Goal: Obtain resource: Download file/media

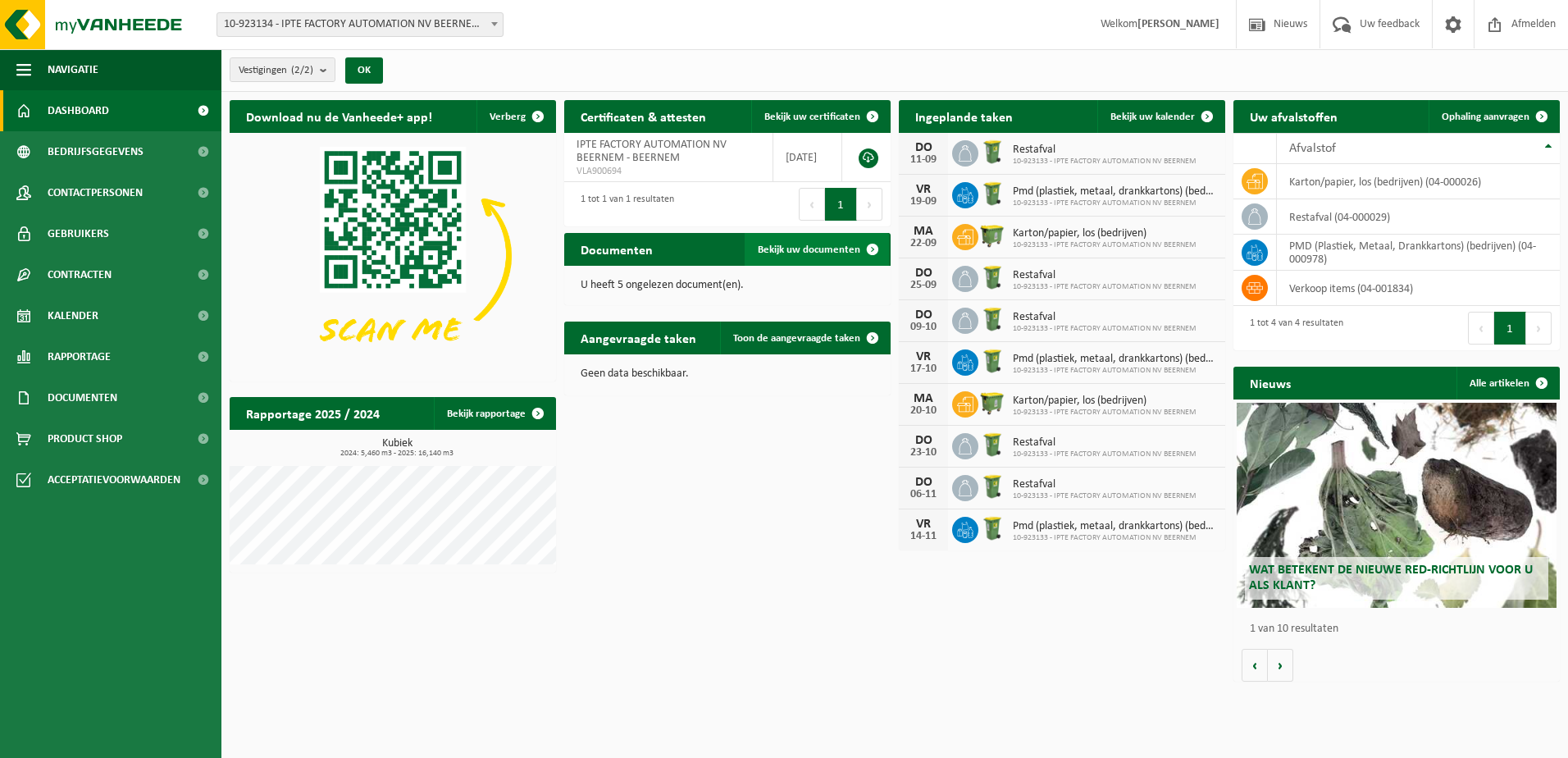
click at [842, 256] on link "Bekijk uw documenten" at bounding box center [817, 249] width 144 height 33
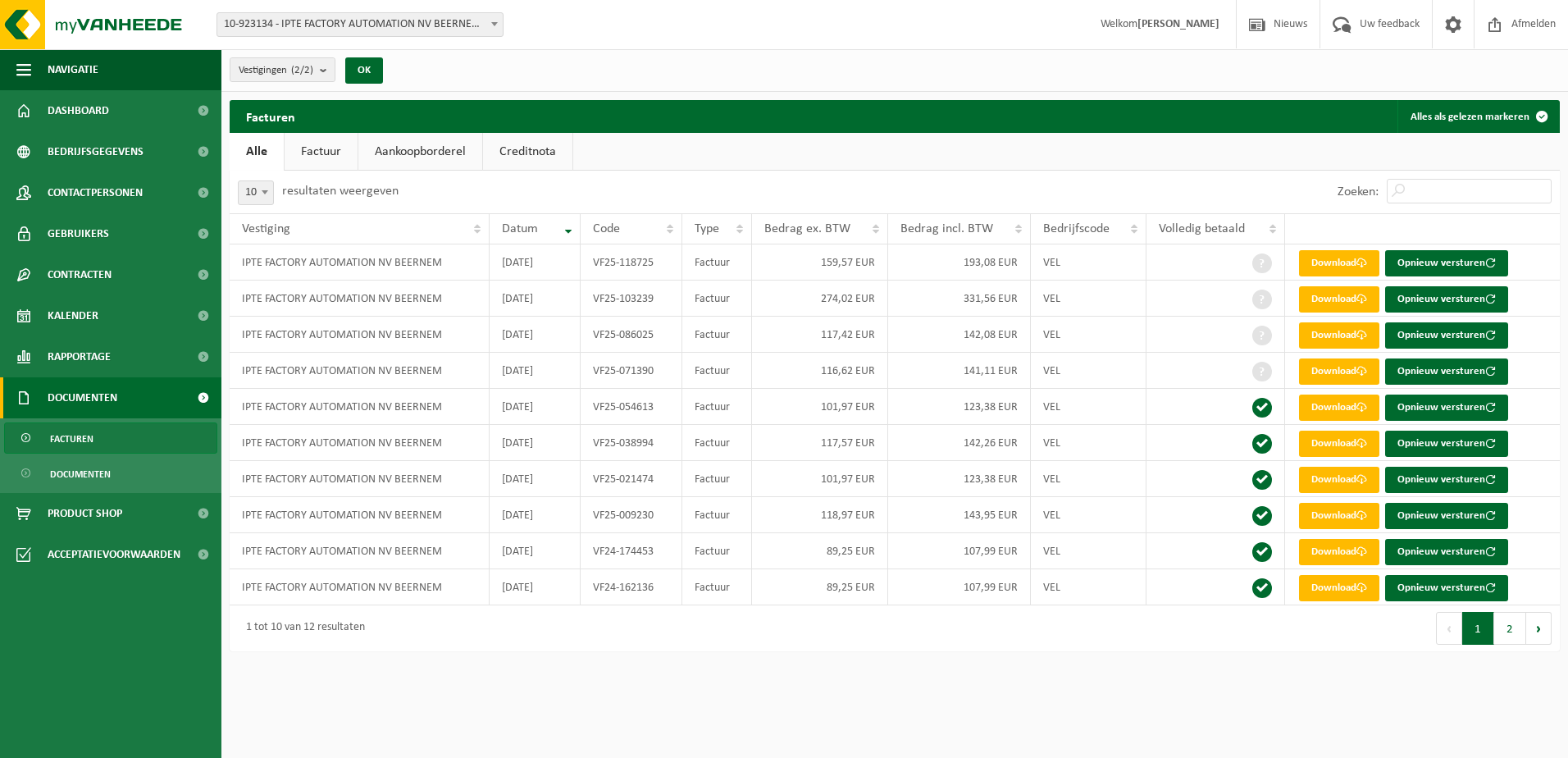
click at [1509, 626] on button "2" at bounding box center [1510, 628] width 32 height 33
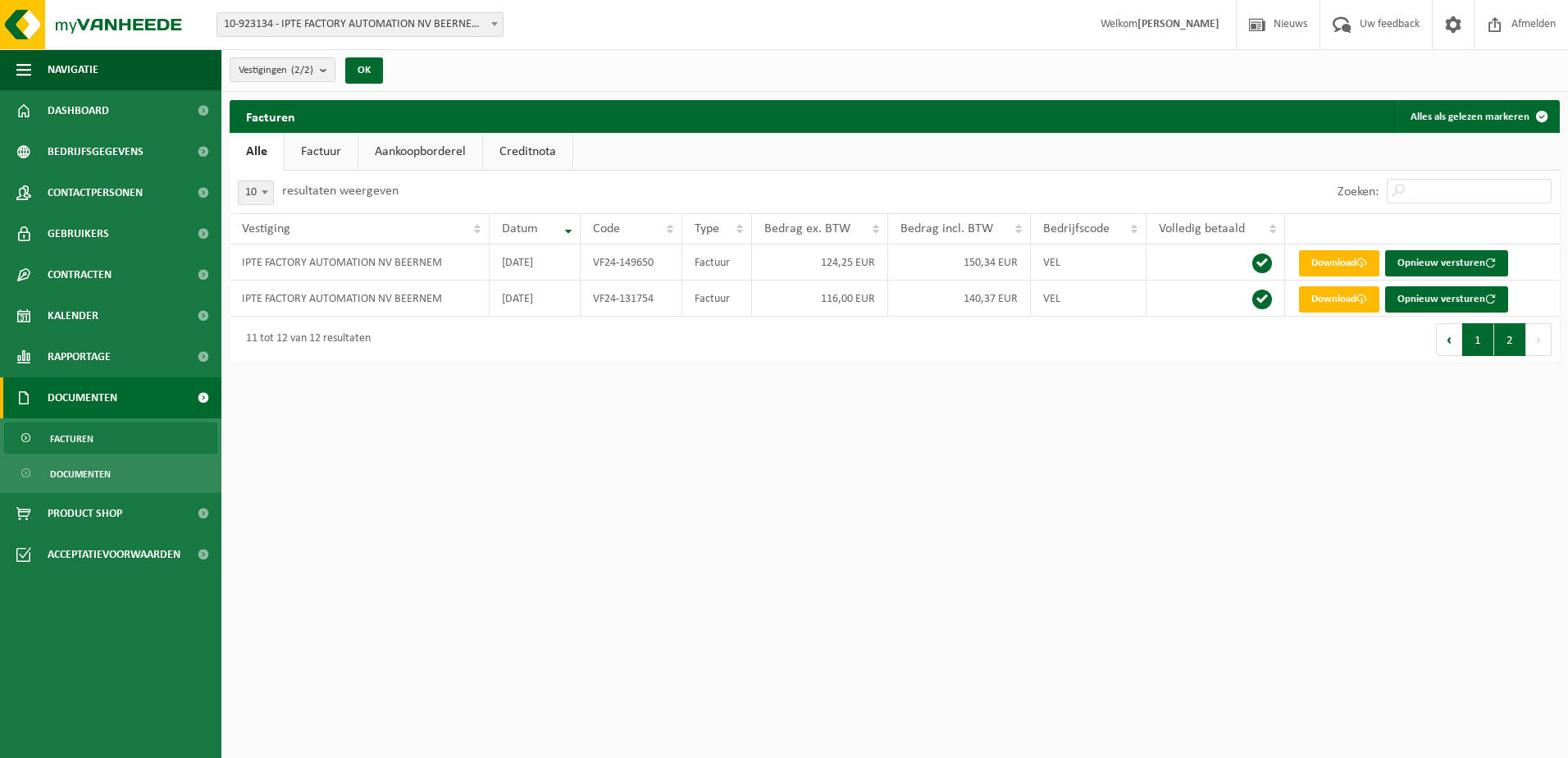
click at [1473, 347] on button "1" at bounding box center [1479, 339] width 32 height 33
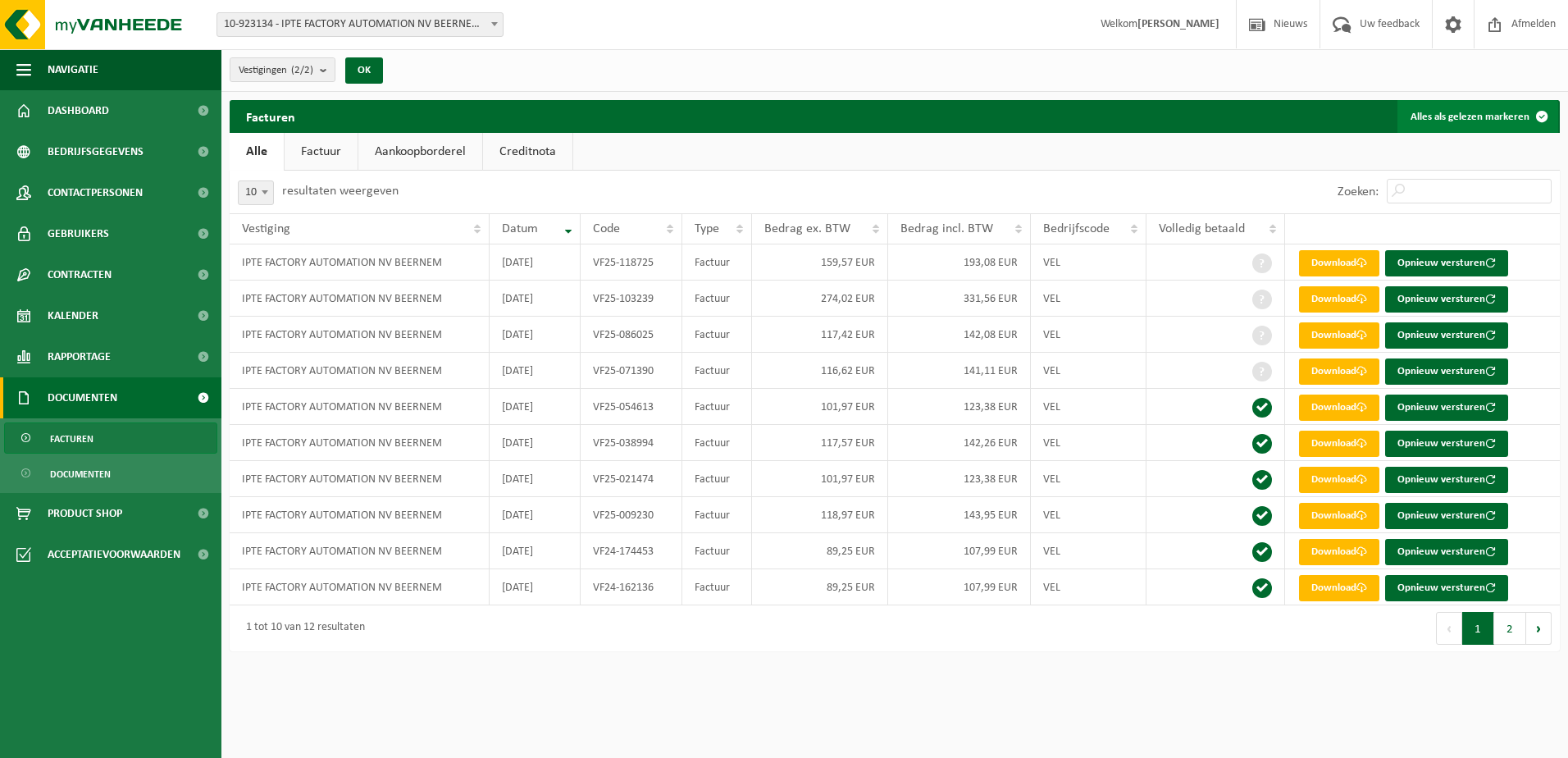
click at [1508, 125] on button "Alles als gelezen markeren" at bounding box center [1478, 116] width 161 height 33
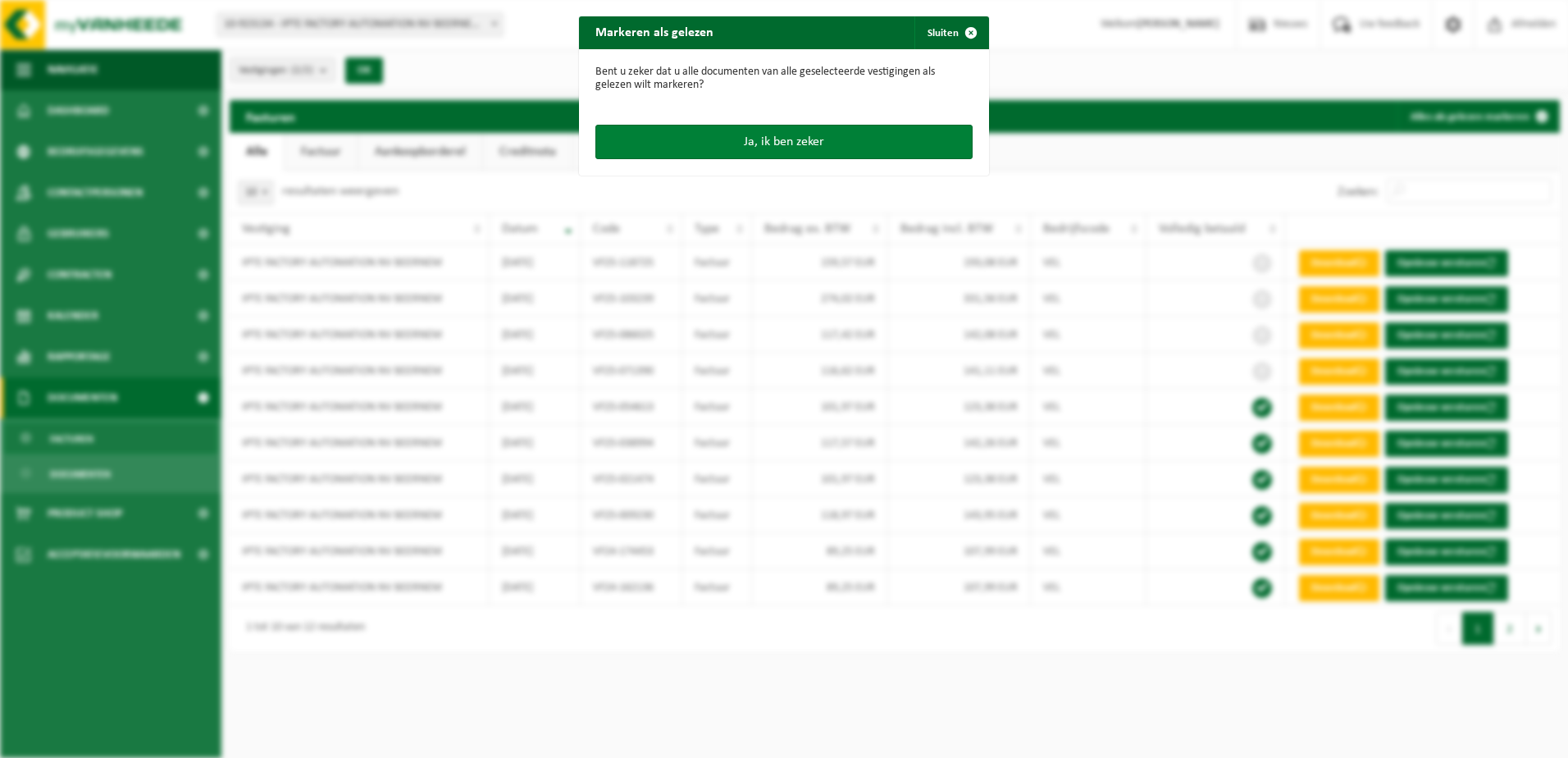
click at [871, 136] on button "Ja, ik ben zeker" at bounding box center [784, 142] width 377 height 35
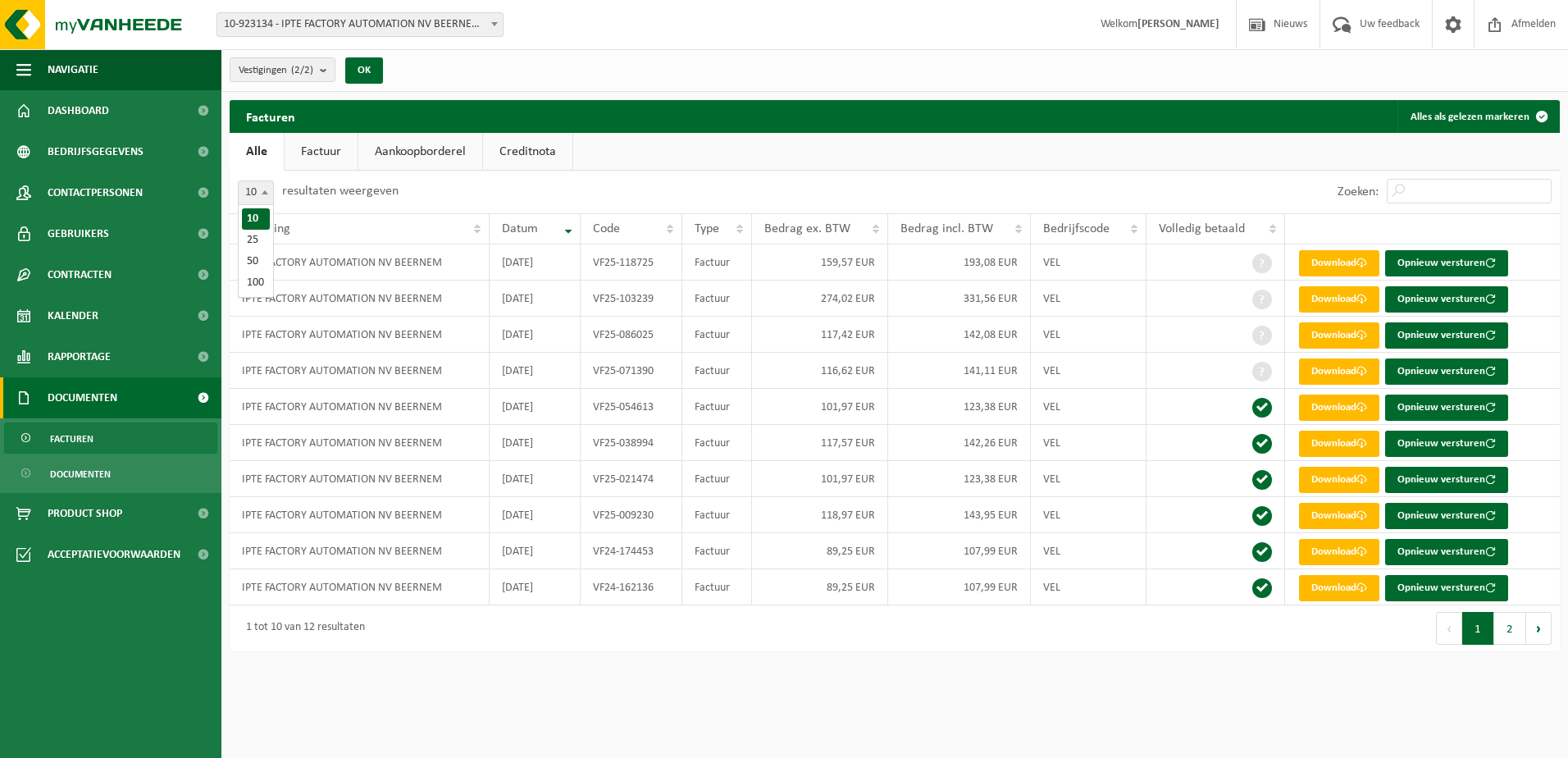
click at [265, 199] on span at bounding box center [265, 192] width 16 height 21
select select "50"
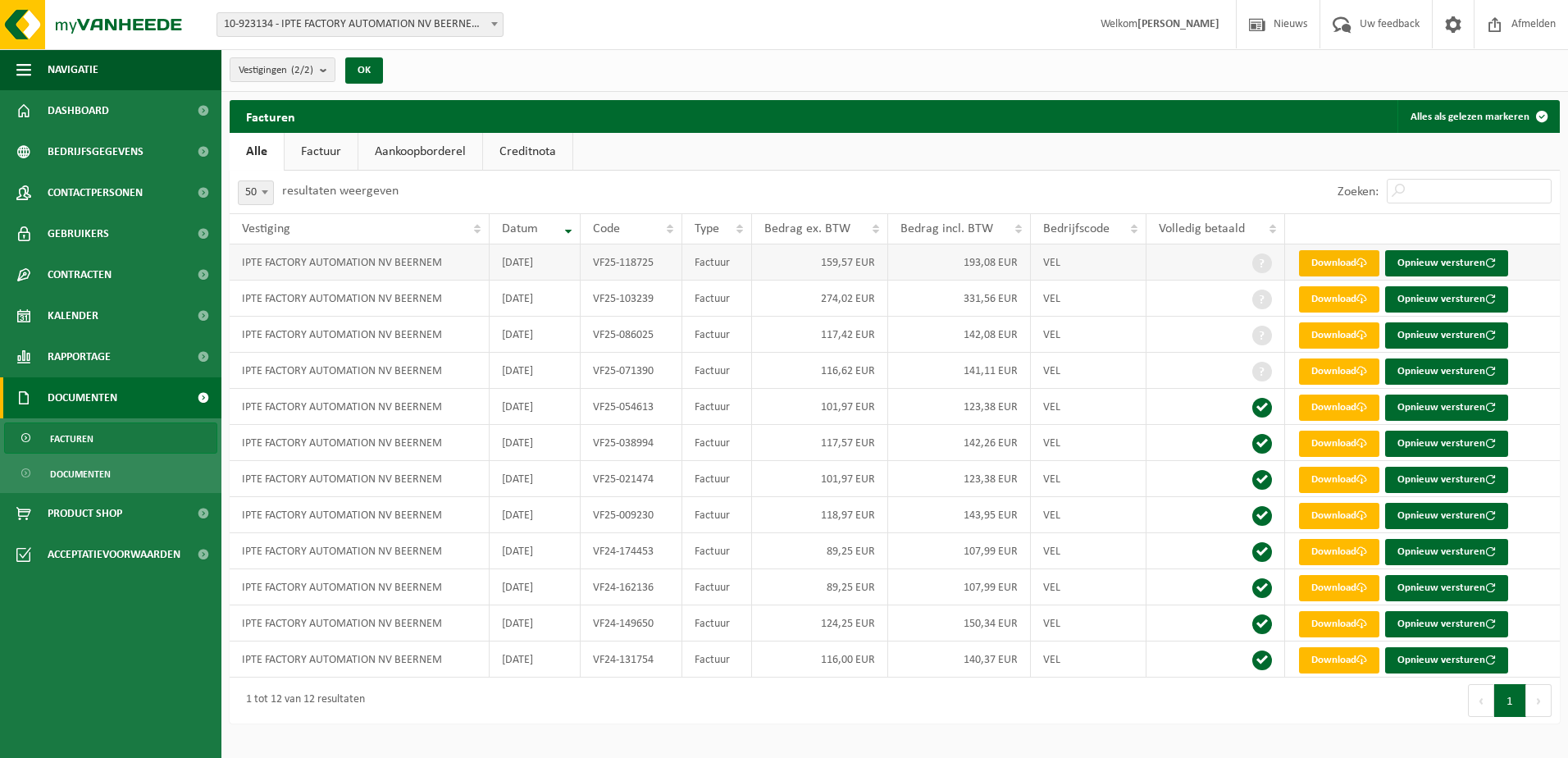
click at [1350, 270] on link "Download" at bounding box center [1340, 262] width 80 height 26
click at [801, 36] on div "Vestiging: 10-923134 - IPTE FACTORY AUTOMATION NV BEERNEM - GENK 10-923133 - IP…" at bounding box center [784, 25] width 1568 height 50
click at [1356, 267] on link "Download" at bounding box center [1340, 262] width 80 height 26
click at [1520, 32] on span "Afmelden" at bounding box center [1533, 24] width 53 height 48
